Goal: Book appointment/travel/reservation

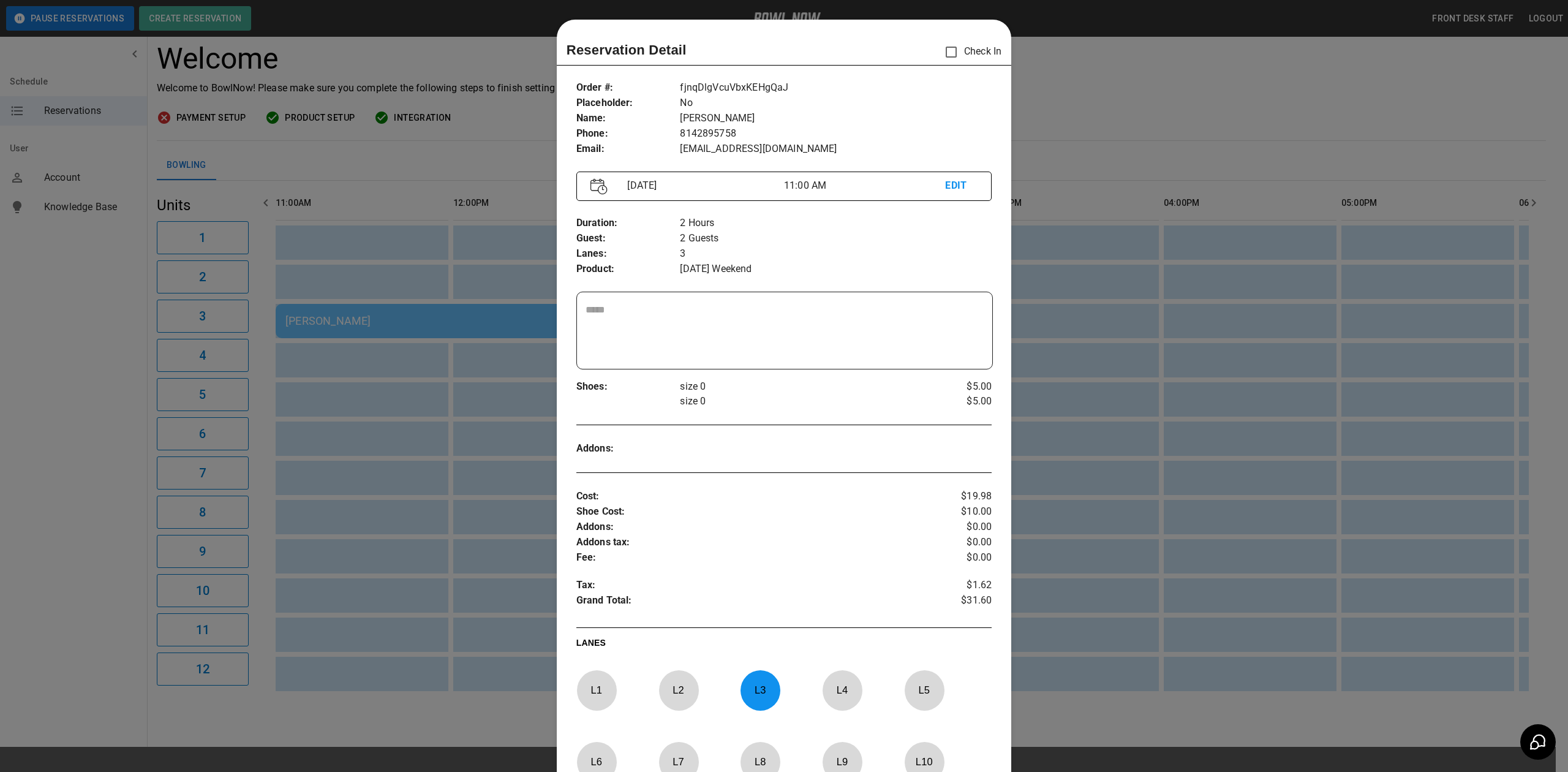
scroll to position [19, 0]
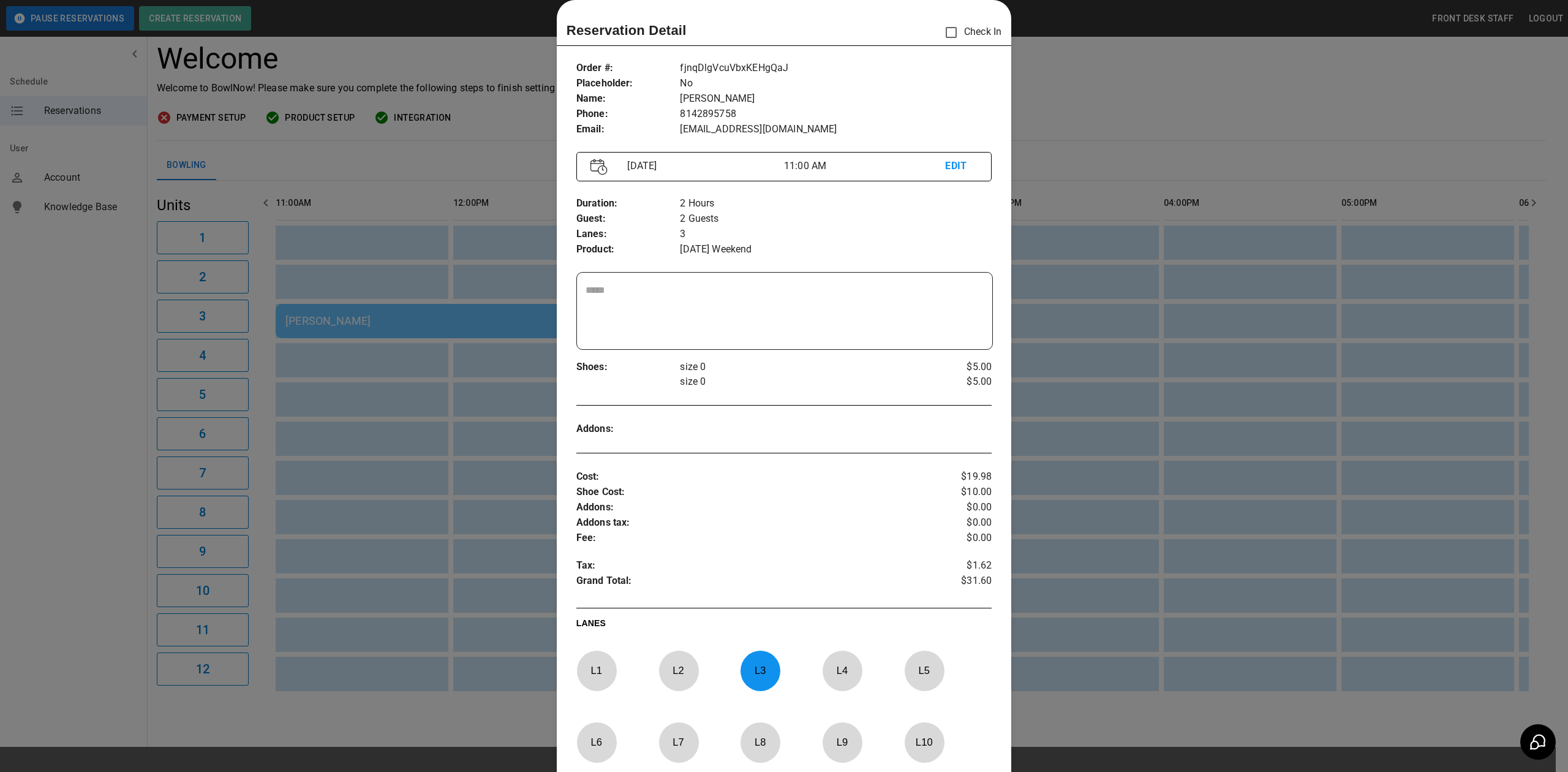
click at [954, 36] on p "Check In" at bounding box center [970, 32] width 63 height 25
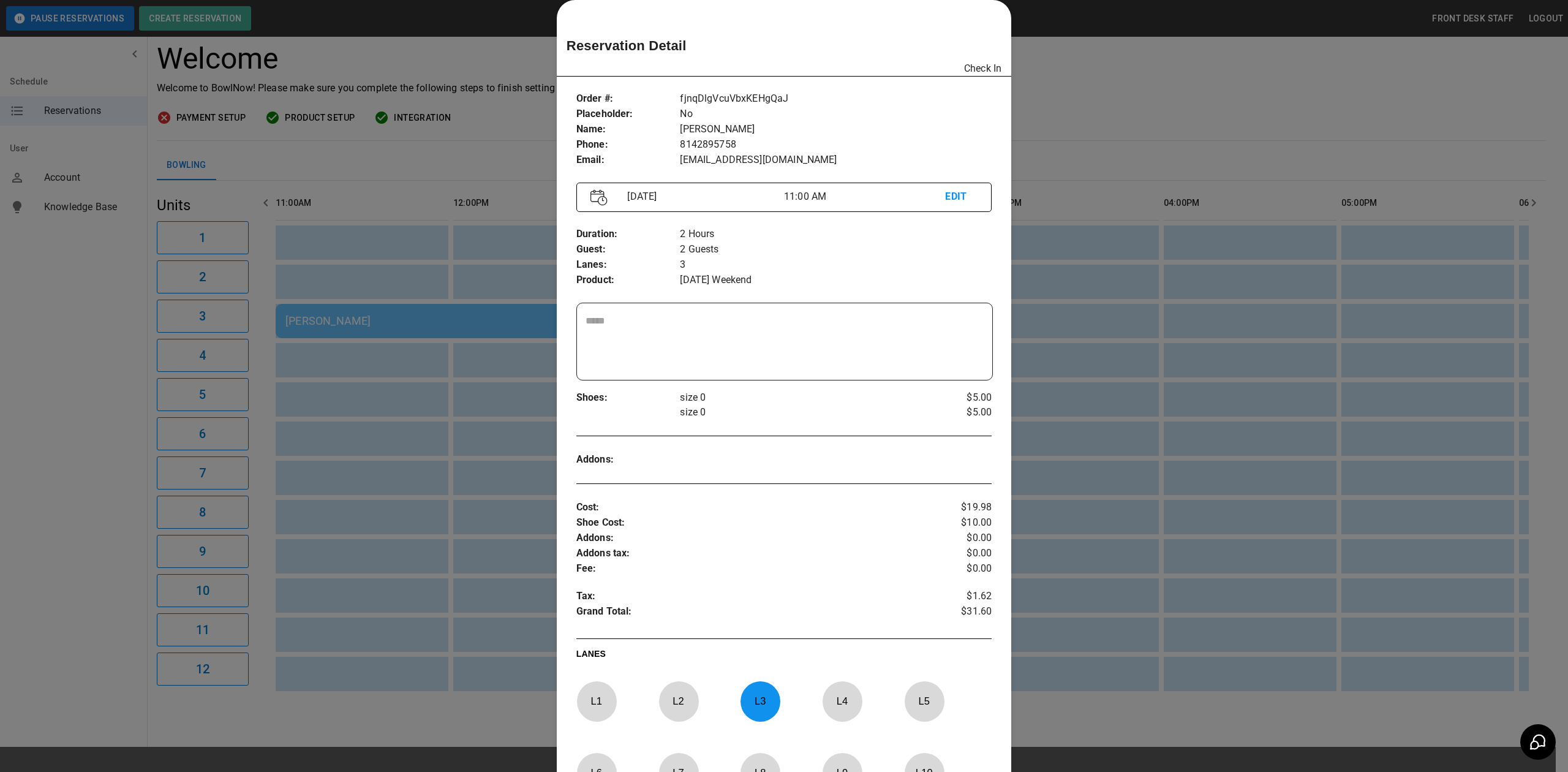
drag, startPoint x: 1024, startPoint y: 48, endPoint x: 995, endPoint y: 83, distance: 45.5
click at [1032, 50] on div at bounding box center [784, 386] width 1568 height 772
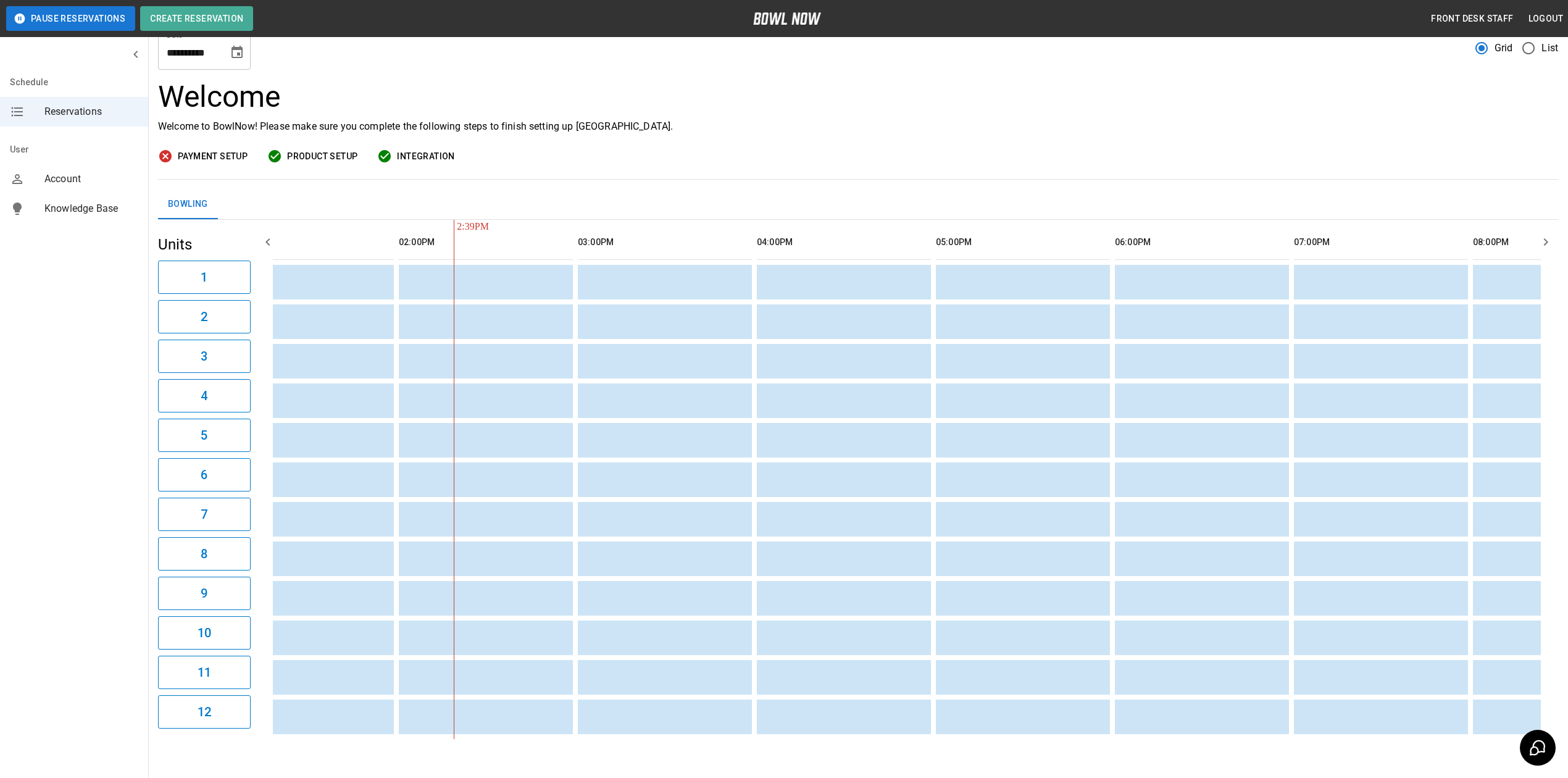
scroll to position [0, 0]
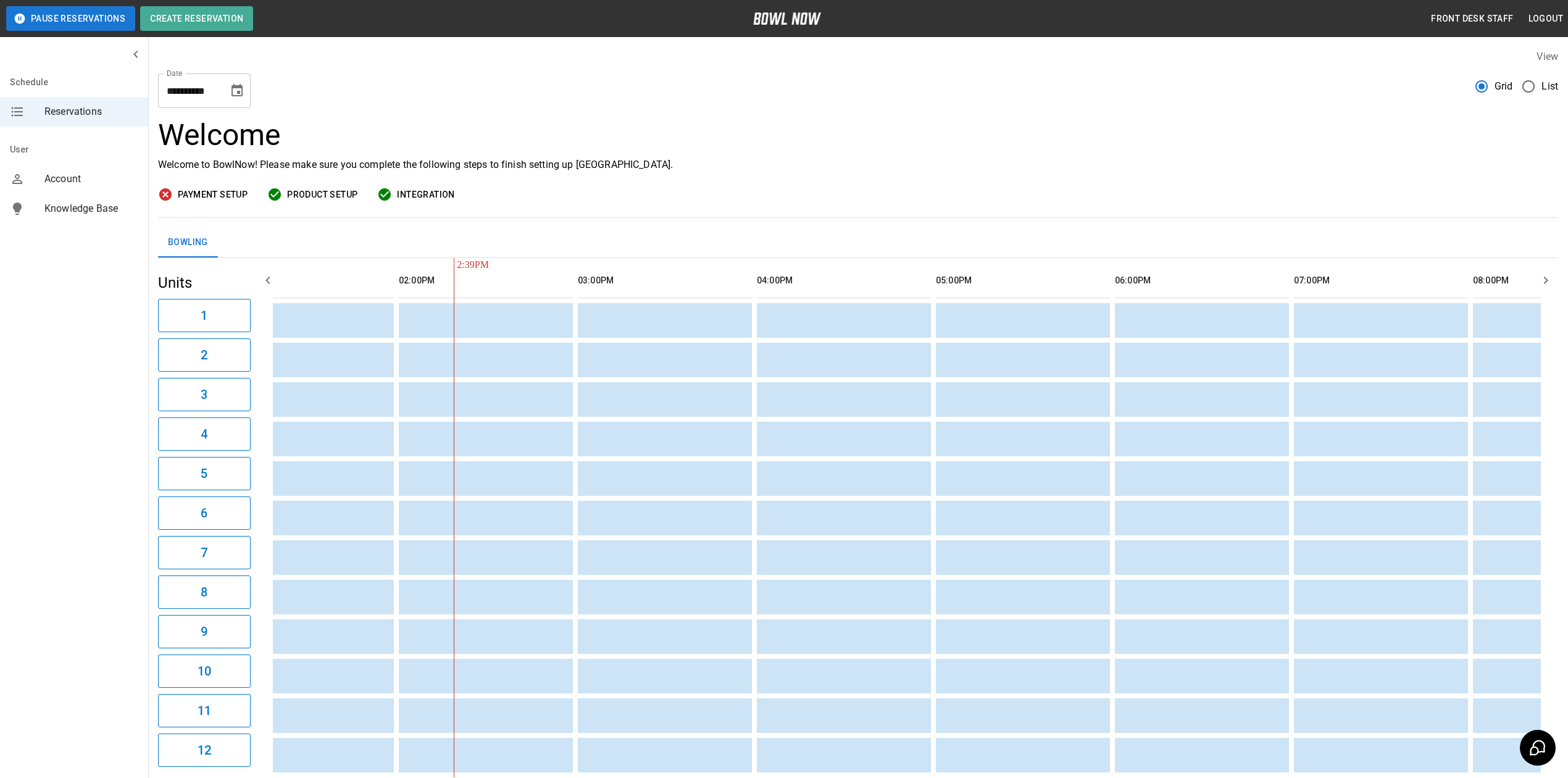
drag, startPoint x: 239, startPoint y: 87, endPoint x: 237, endPoint y: 103, distance: 16.1
click at [239, 87] on icon "Choose date, selected date is Aug 31, 2025" at bounding box center [237, 90] width 11 height 12
click at [110, 165] on icon "Next month" at bounding box center [103, 172] width 15 height 15
click at [105, 195] on button "1" at bounding box center [98, 201] width 14 height 13
type input "**********"
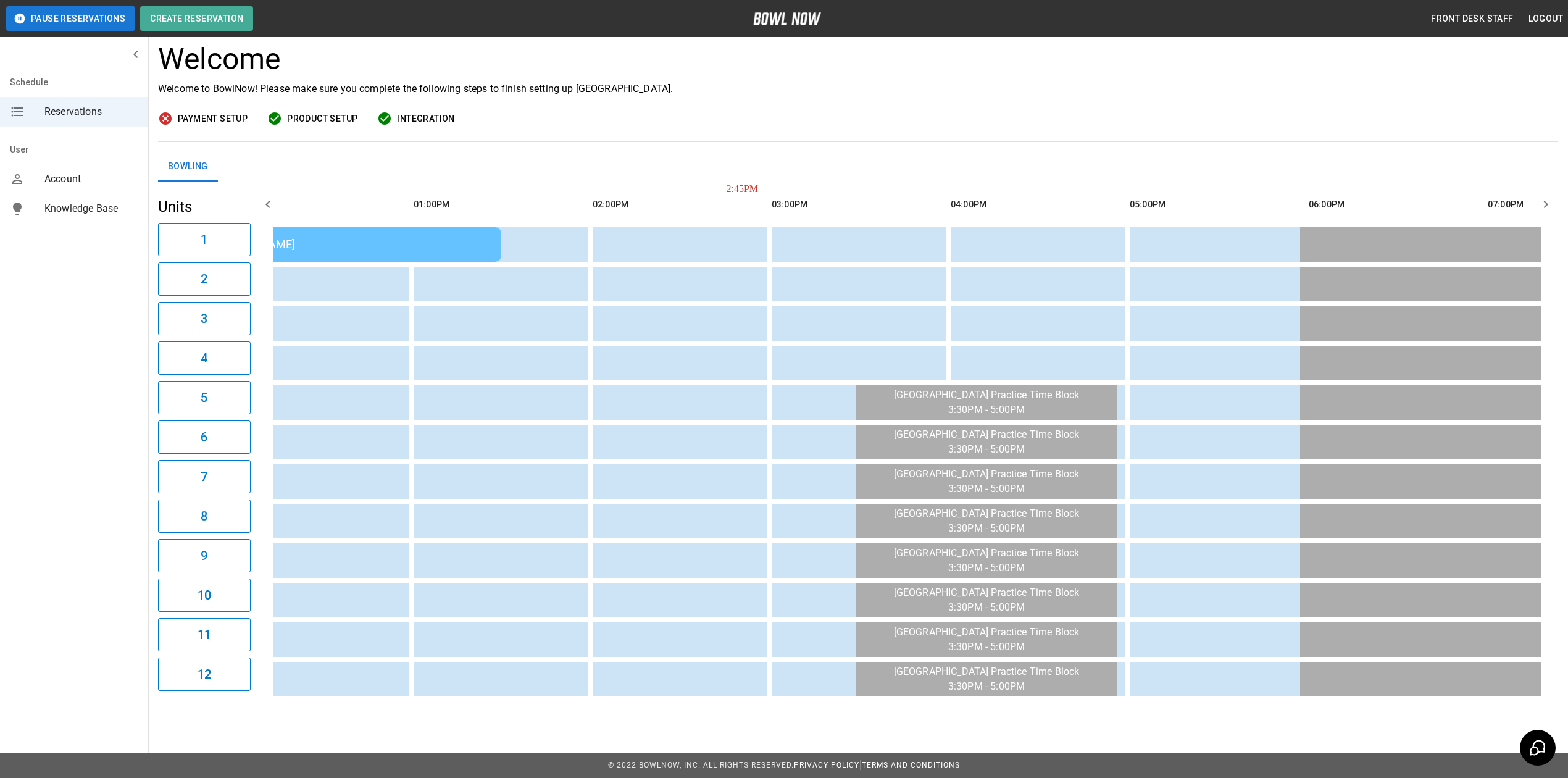
scroll to position [0, 230]
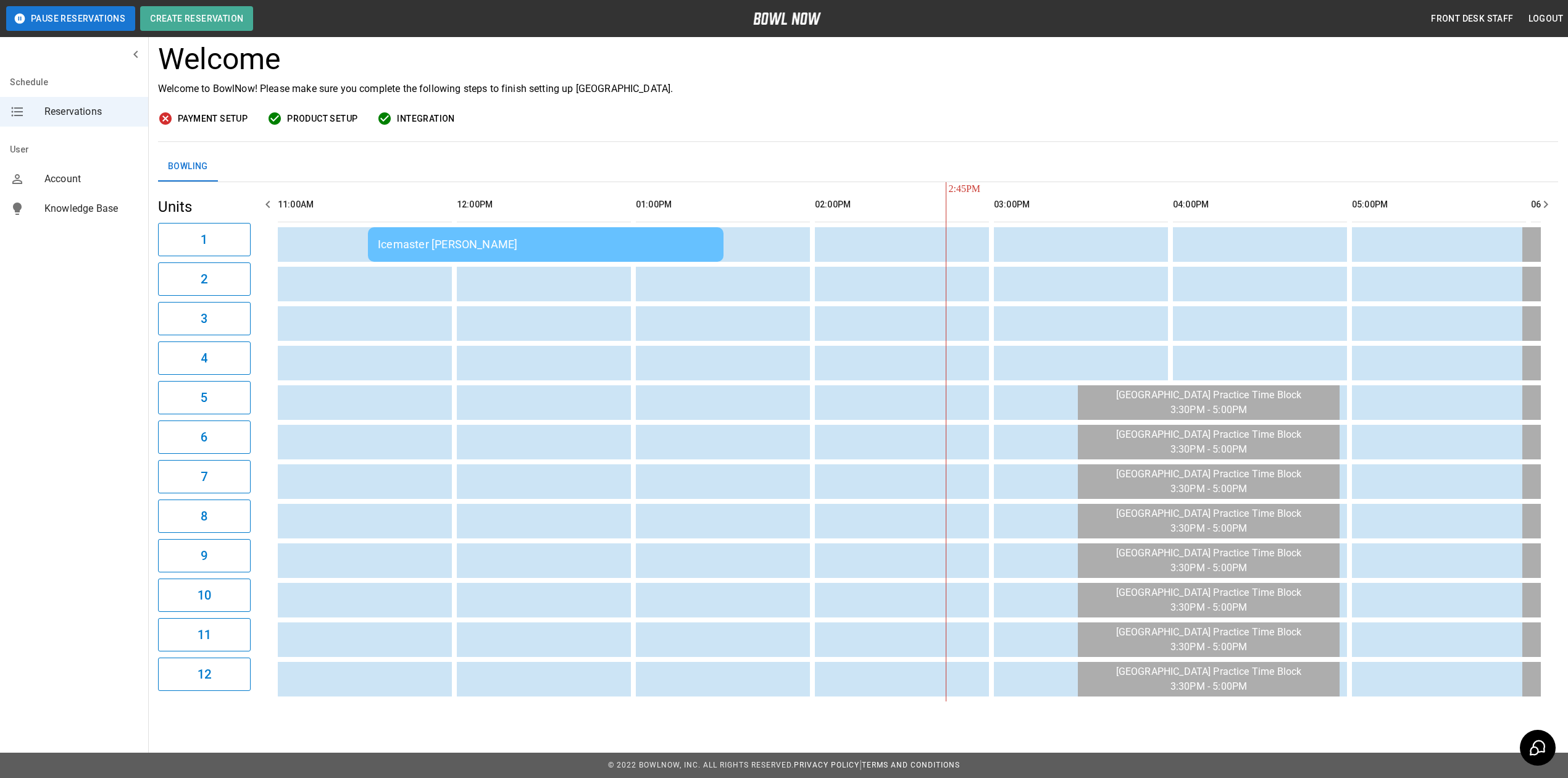
drag, startPoint x: 796, startPoint y: 106, endPoint x: 784, endPoint y: 111, distance: 13.0
click at [796, 111] on div "Payment Setup Product Setup Integration" at bounding box center [858, 119] width 1400 height 15
click at [474, 237] on div "Icemaster [PERSON_NAME]" at bounding box center [545, 244] width 336 height 13
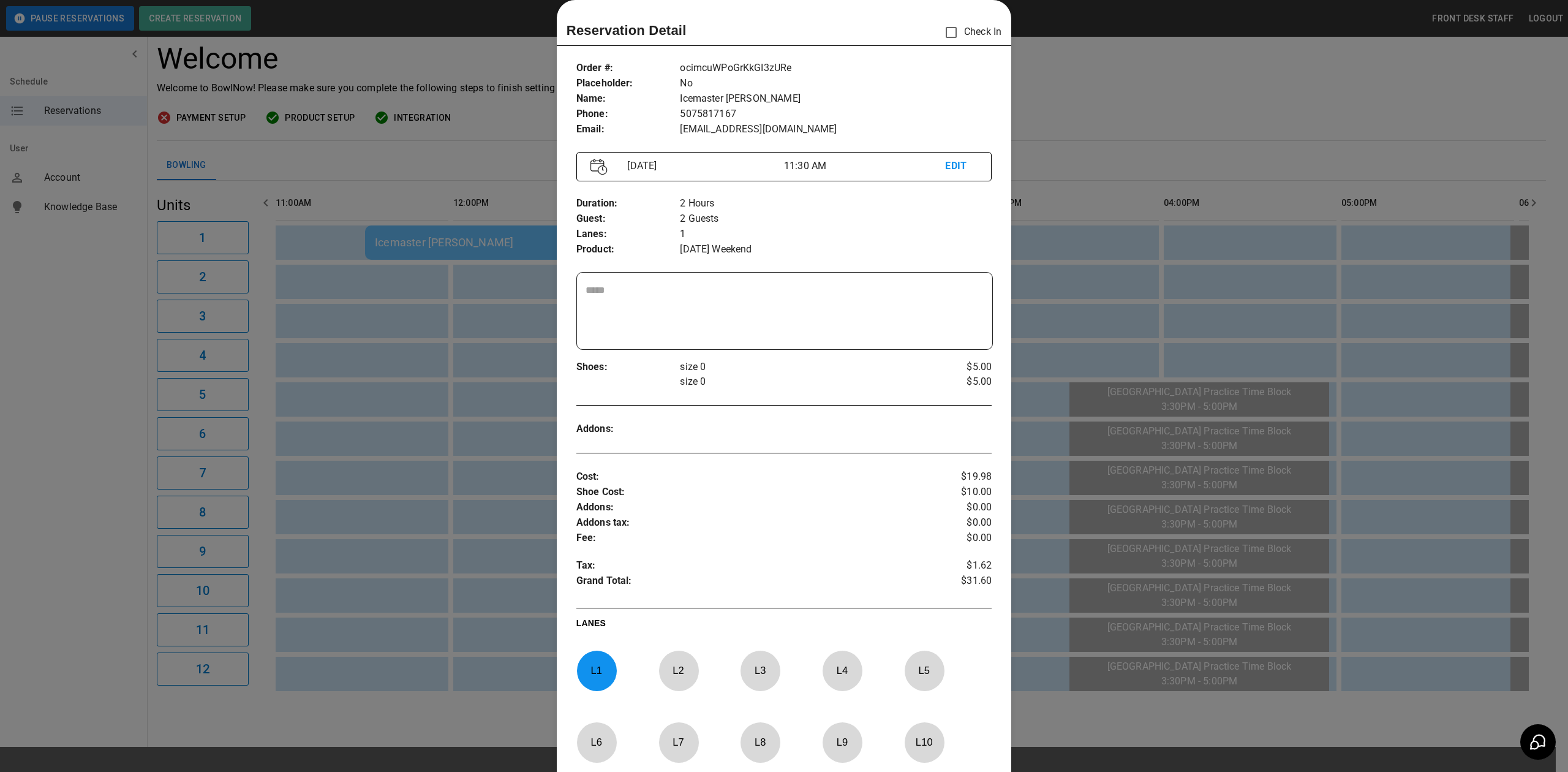
click at [1093, 86] on div at bounding box center [784, 386] width 1568 height 772
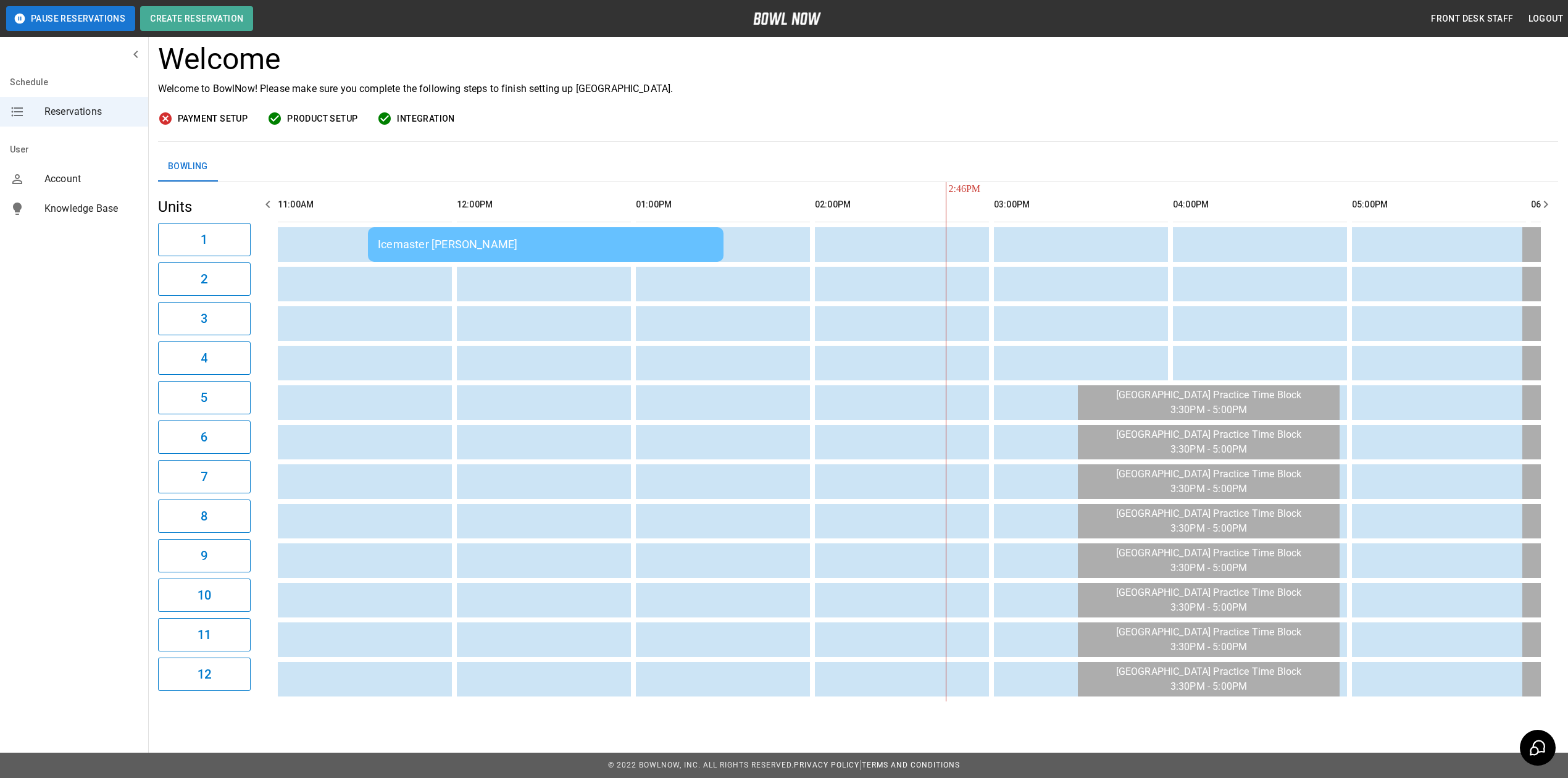
click at [850, 81] on p "Welcome to BowlNow! Please make sure you complete the following steps to finish…" at bounding box center [858, 88] width 1400 height 15
